Goal: Task Accomplishment & Management: Complete application form

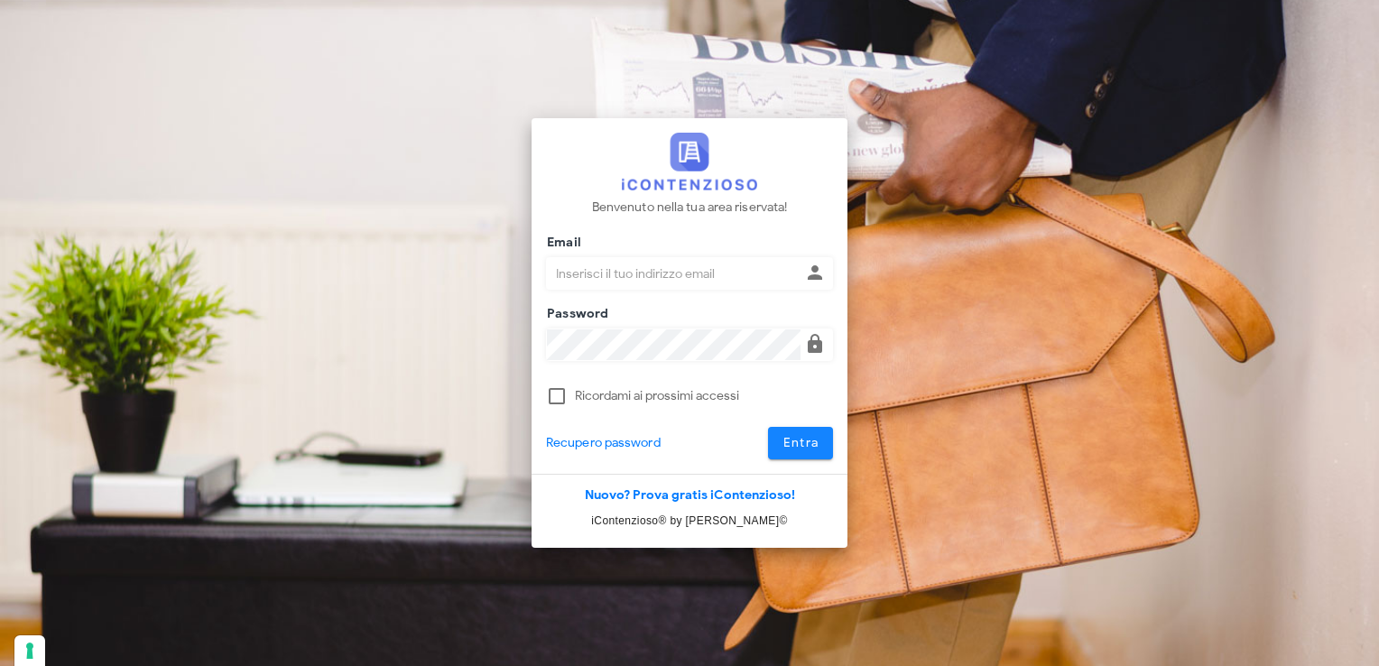
type input "[EMAIL_ADDRESS][DOMAIN_NAME]"
click at [815, 448] on span "Entra" at bounding box center [801, 442] width 37 height 15
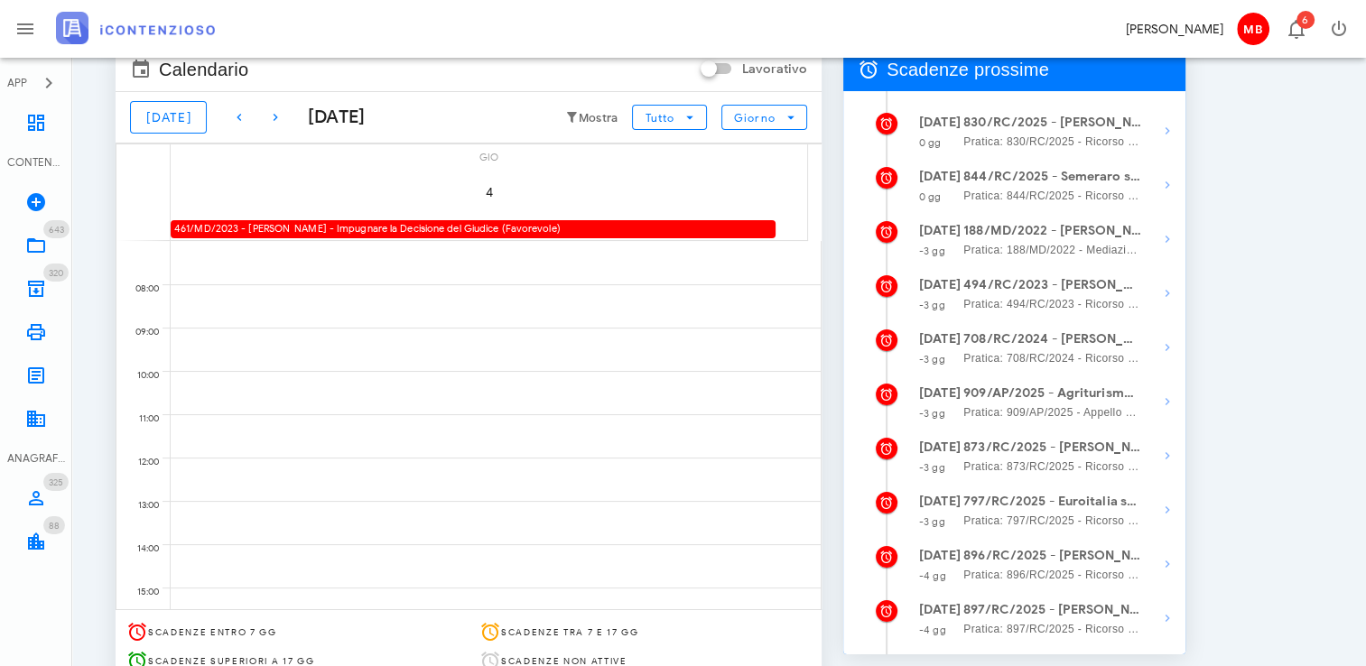
scroll to position [270, 0]
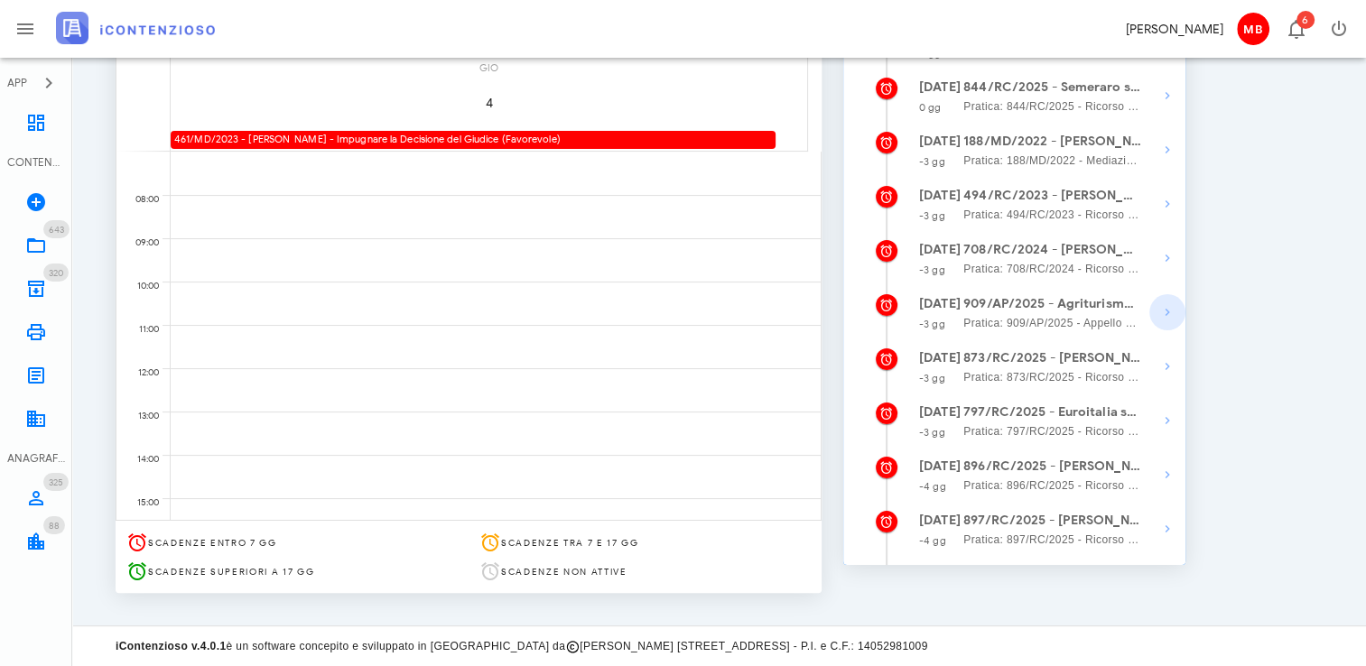
click at [1165, 316] on icon "button" at bounding box center [1167, 313] width 22 height 22
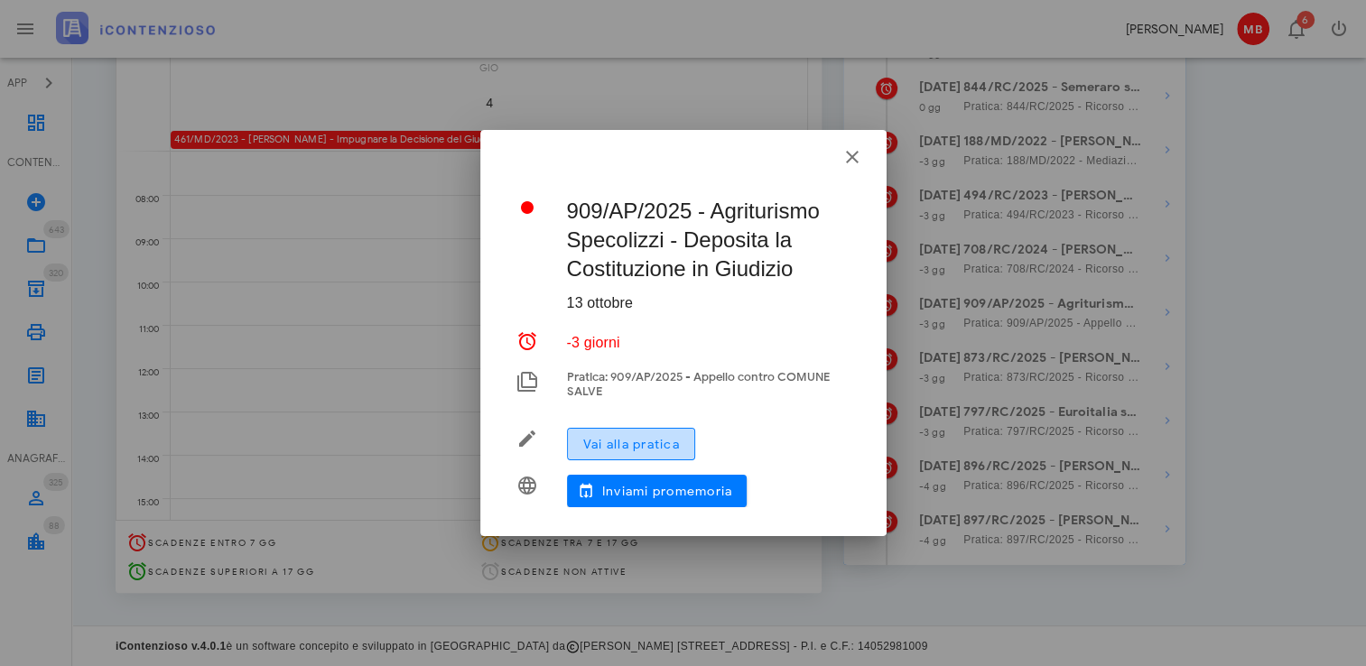
click at [645, 437] on span "Vai alla pratica" at bounding box center [630, 444] width 97 height 15
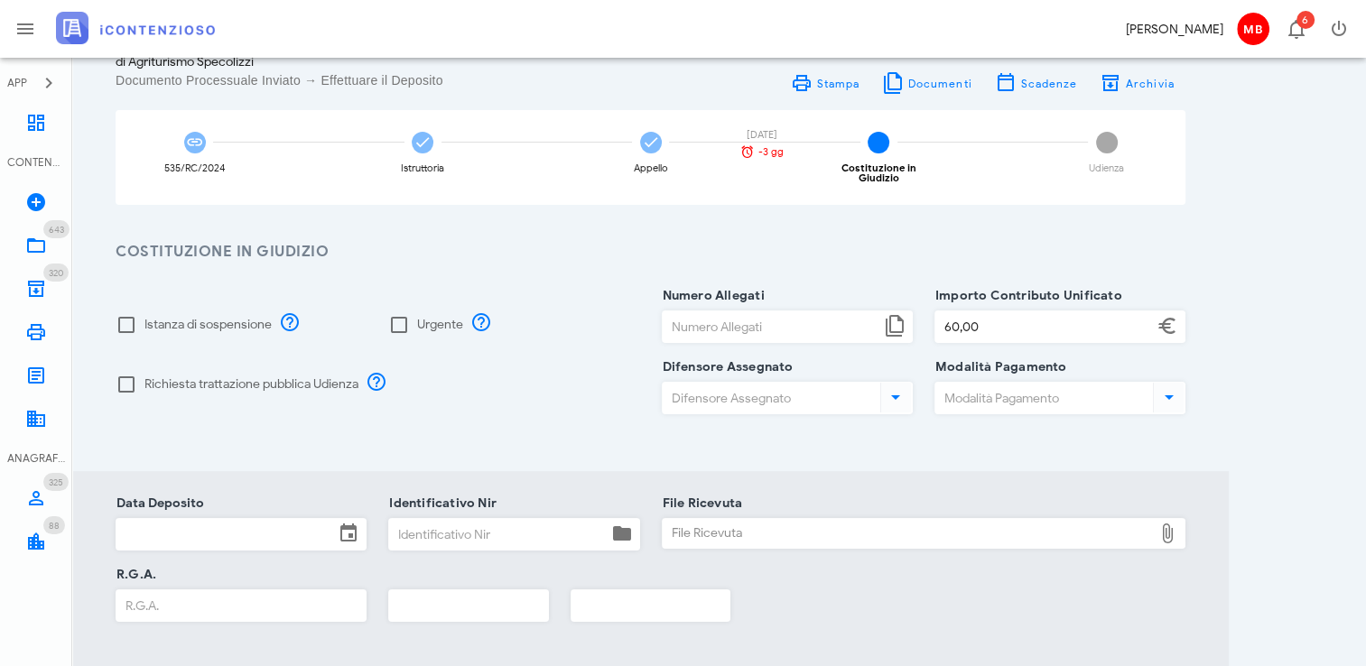
scroll to position [181, 0]
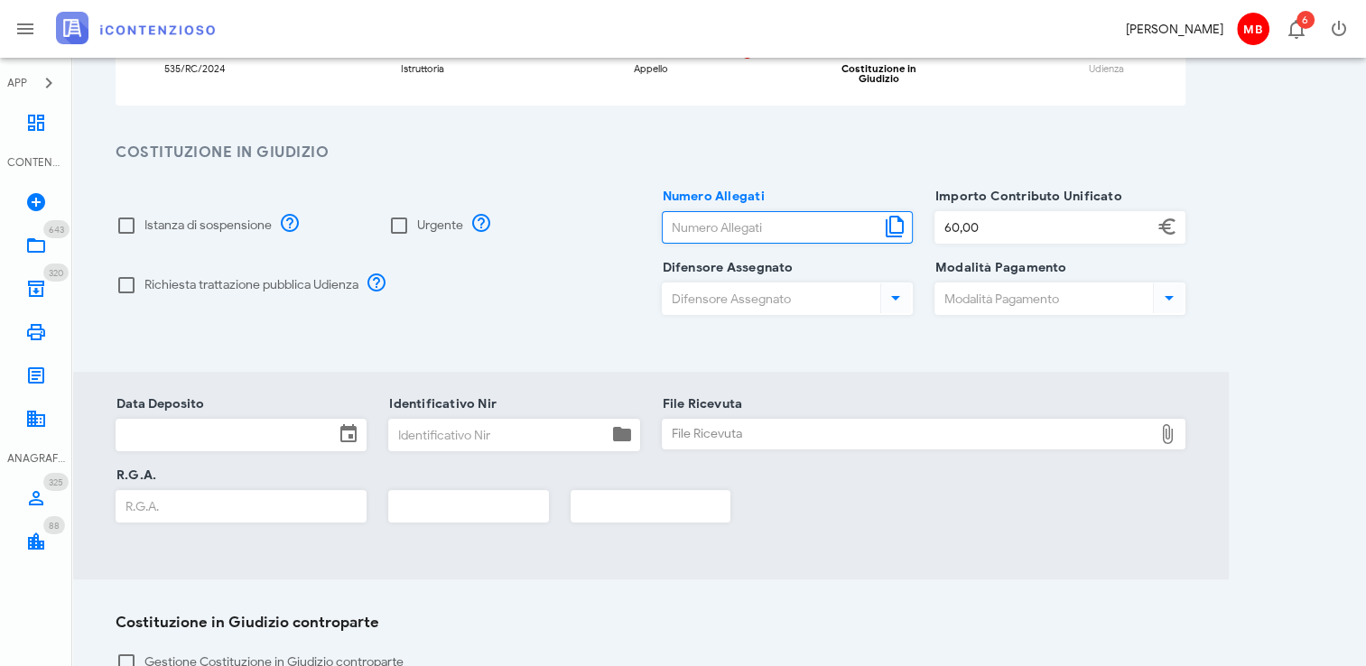
click at [719, 212] on input "Numero Allegati" at bounding box center [772, 227] width 218 height 31
type input "3"
click at [409, 420] on input "Identificativo Nir" at bounding box center [498, 435] width 218 height 31
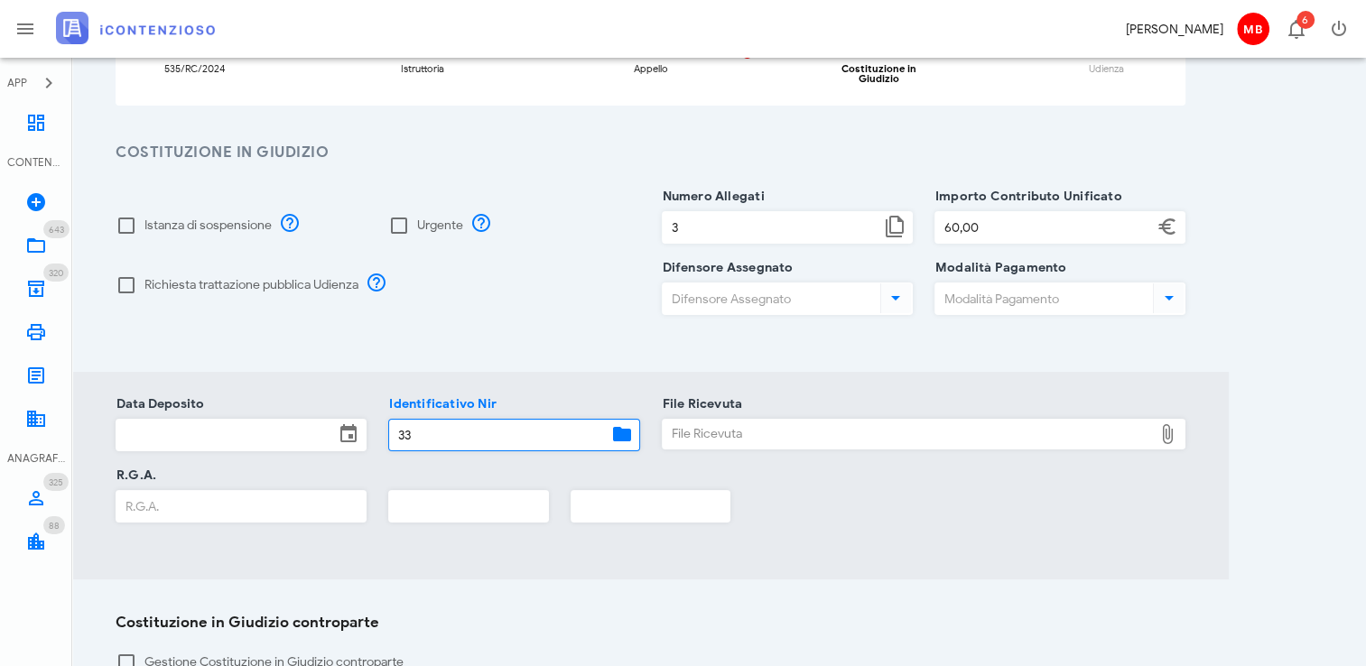
type input "33"
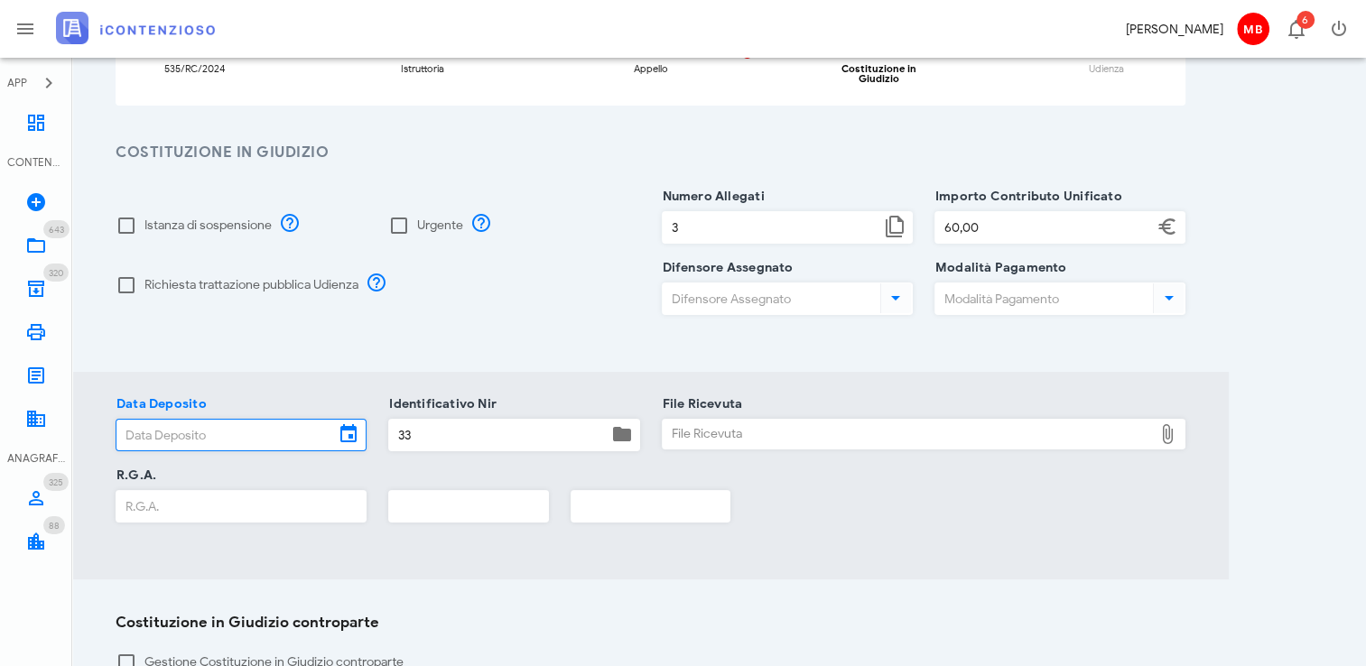
click at [330, 426] on input "Data Deposito" at bounding box center [225, 435] width 218 height 31
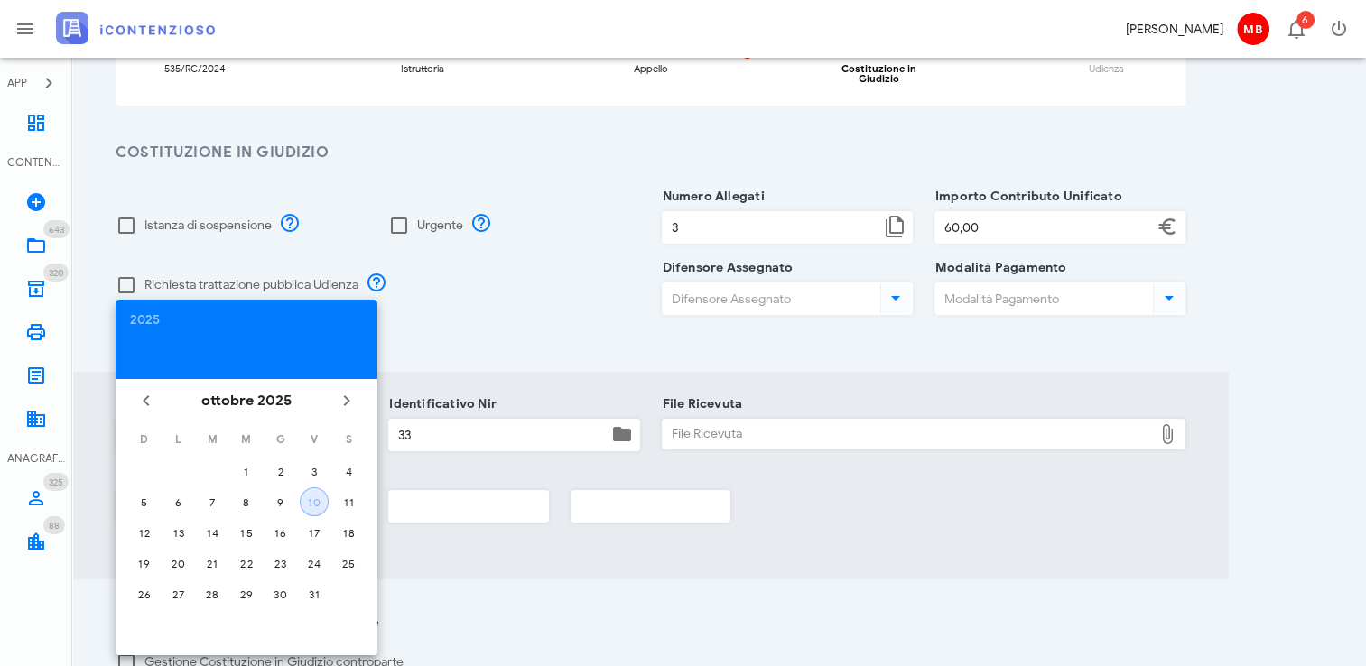
click at [318, 501] on div "10" at bounding box center [314, 503] width 27 height 14
type input "10/10/2025"
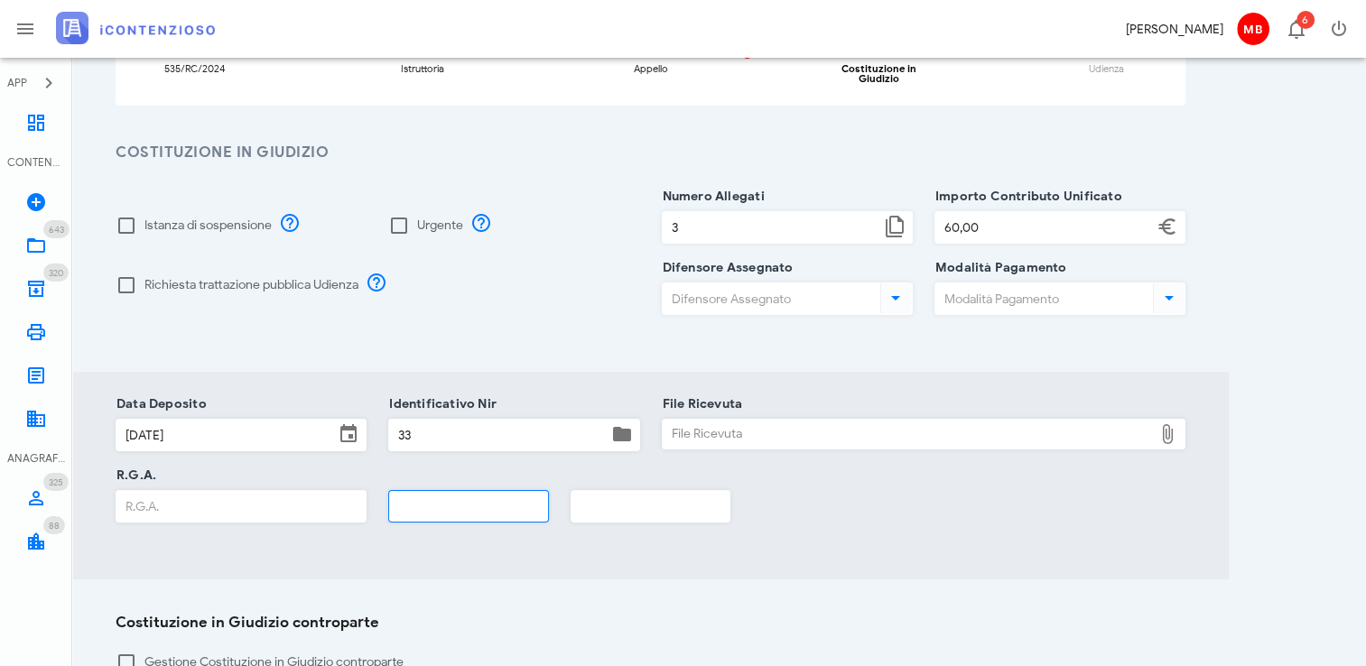
click at [428, 505] on input "text" at bounding box center [468, 506] width 159 height 31
type input "2025"
click at [776, 423] on div "File Ricevuta" at bounding box center [908, 434] width 491 height 29
type input "C:\fakepath\NIR_COMPLETA_T-1393442-2025.pdf"
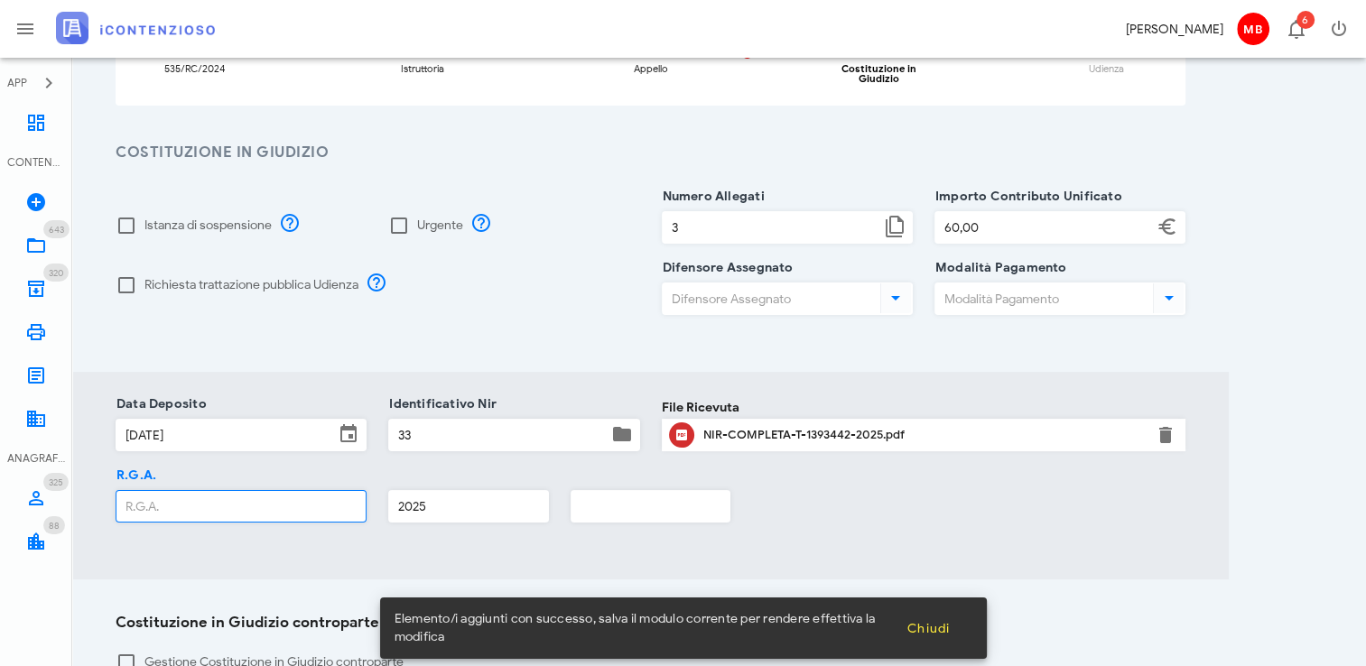
click at [261, 491] on input "R.G.A." at bounding box center [240, 506] width 249 height 31
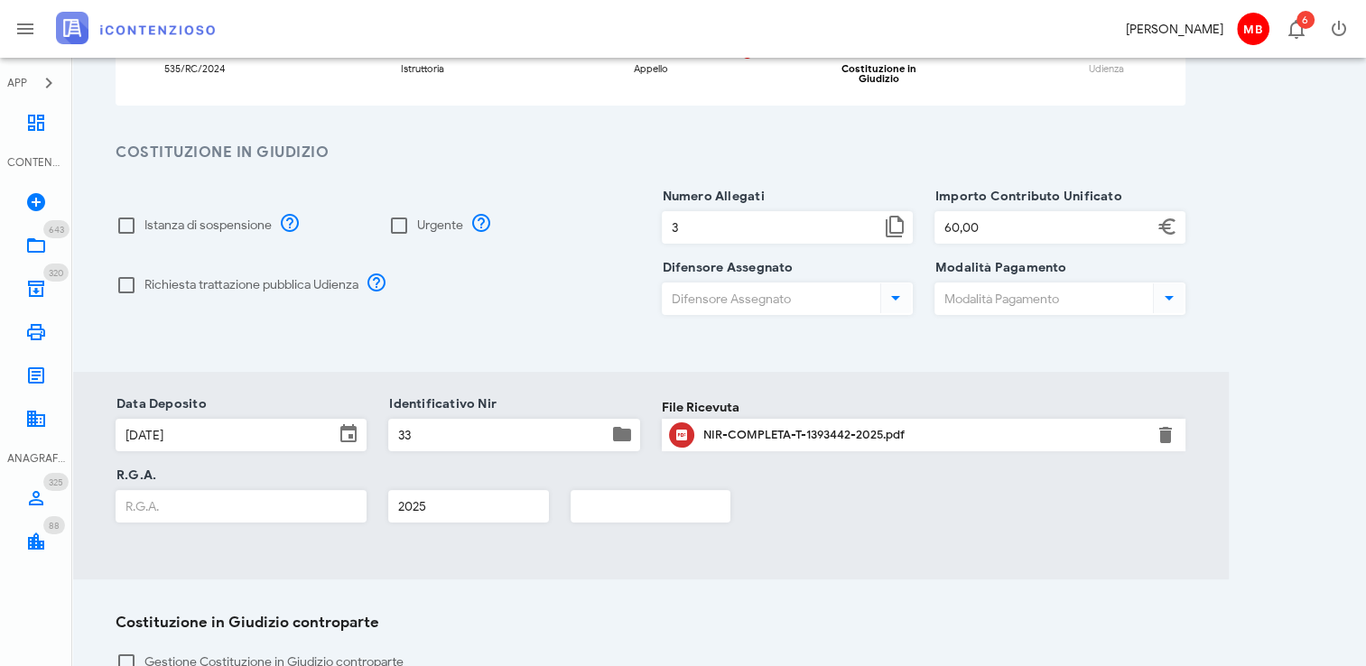
scroll to position [399, 0]
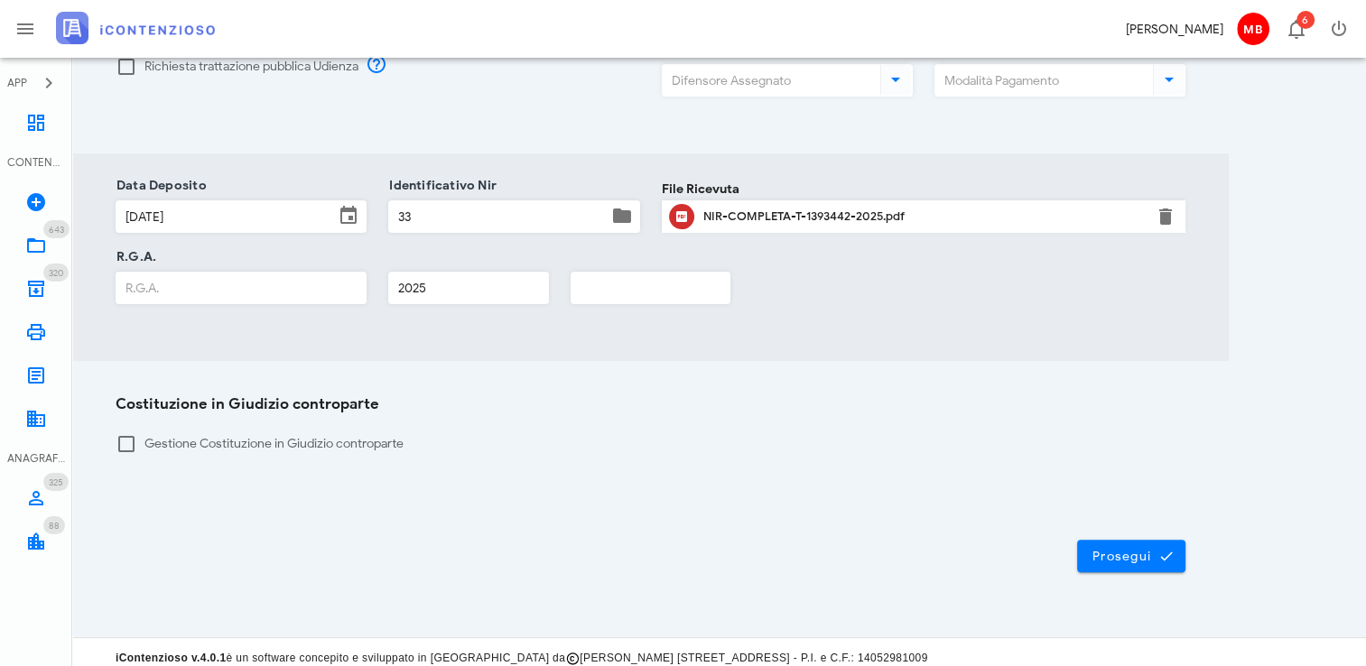
click at [208, 274] on input "R.G.A." at bounding box center [240, 288] width 249 height 31
type input "000"
click at [1163, 548] on icon "submit" at bounding box center [1166, 556] width 16 height 16
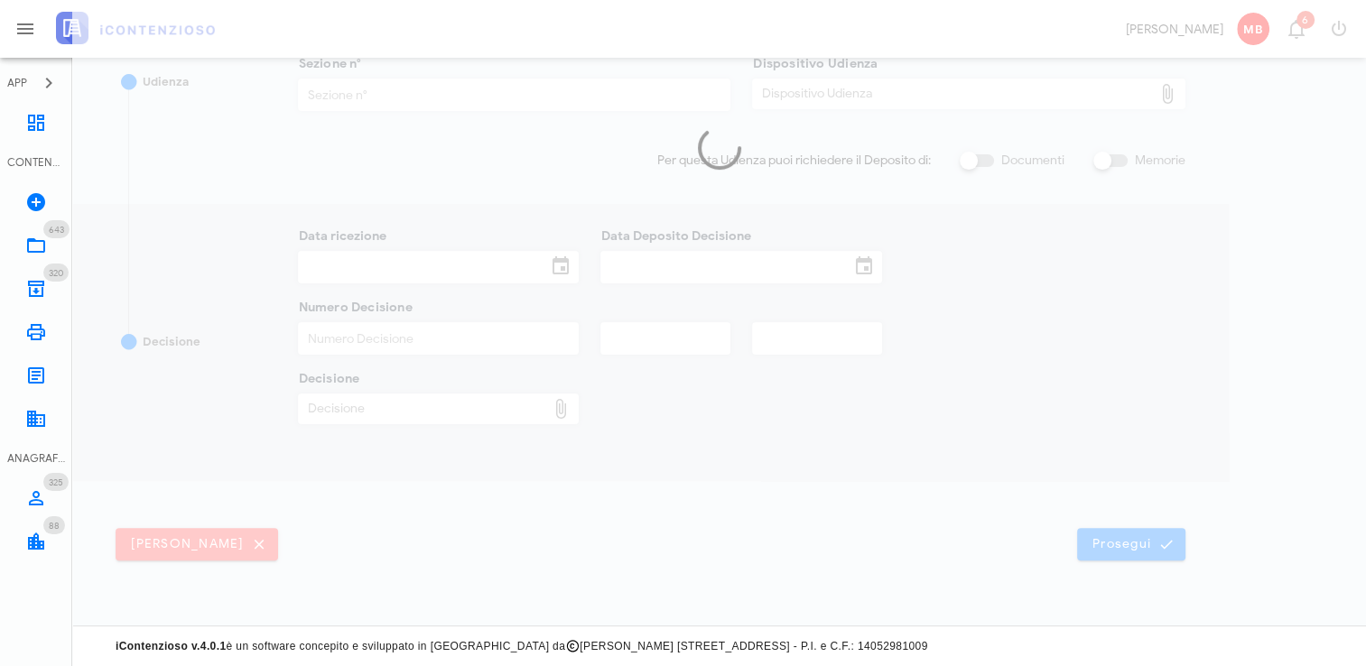
scroll to position [385, 0]
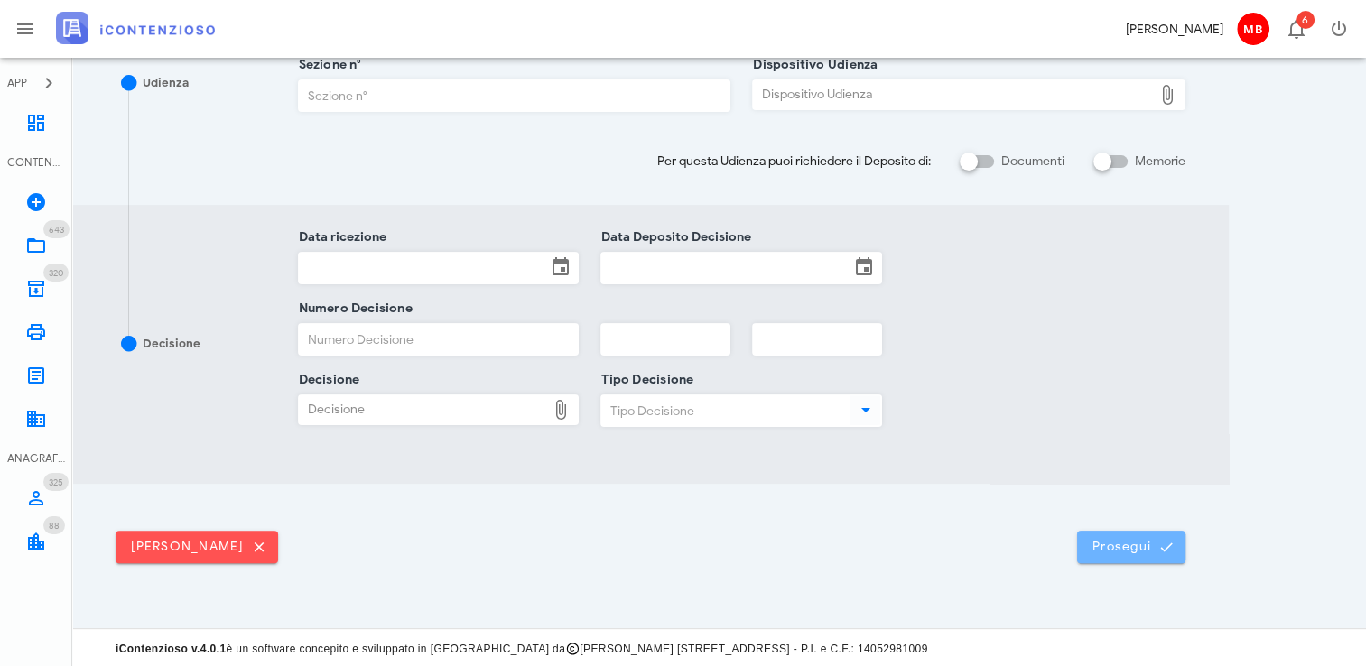
click at [1135, 549] on span "Prosegui" at bounding box center [1130, 547] width 79 height 16
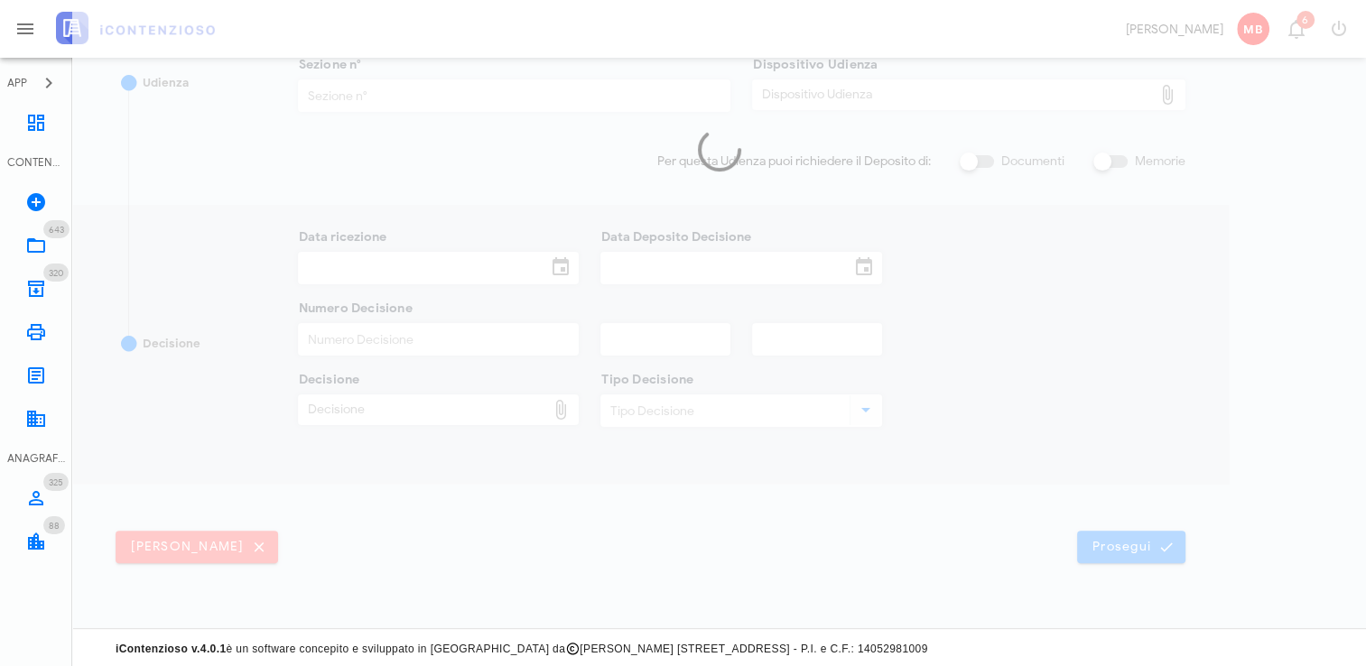
scroll to position [0, 0]
